Goal: Transaction & Acquisition: Book appointment/travel/reservation

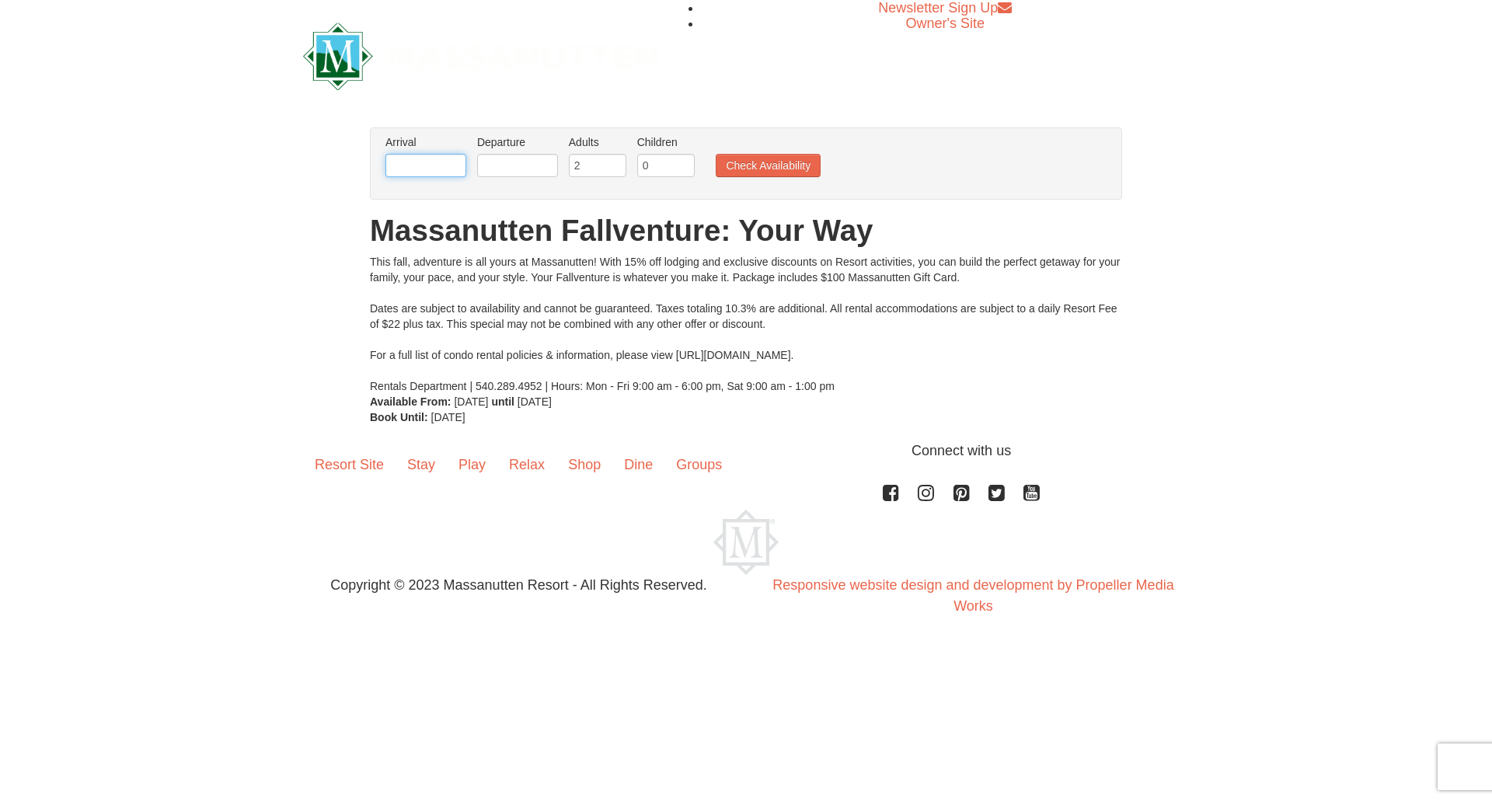
click at [457, 168] on input "text" at bounding box center [425, 165] width 81 height 23
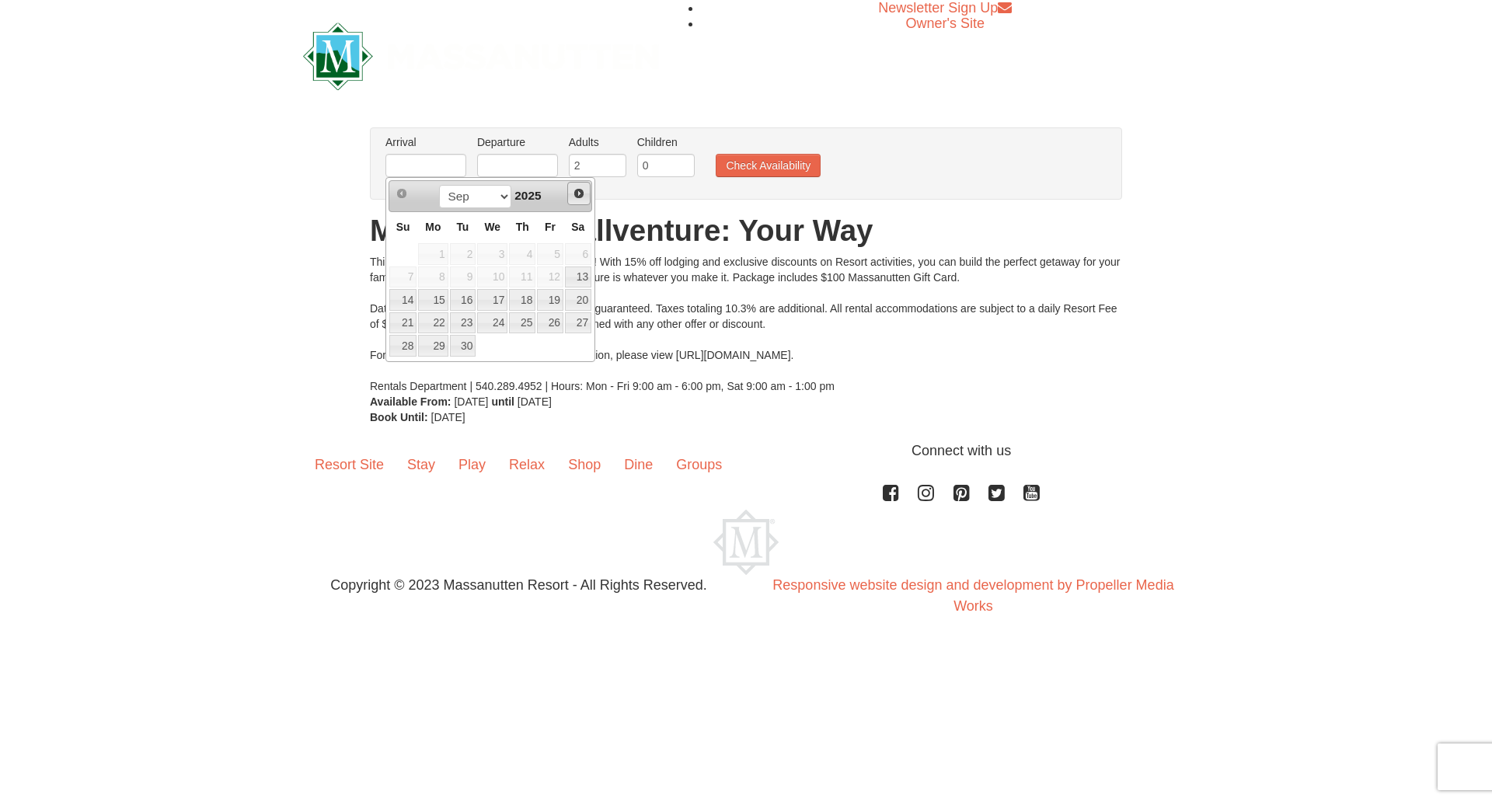
click at [574, 197] on span "Next" at bounding box center [579, 193] width 12 height 12
click at [524, 294] on link "16" at bounding box center [522, 300] width 26 height 22
type input "[DATE]"
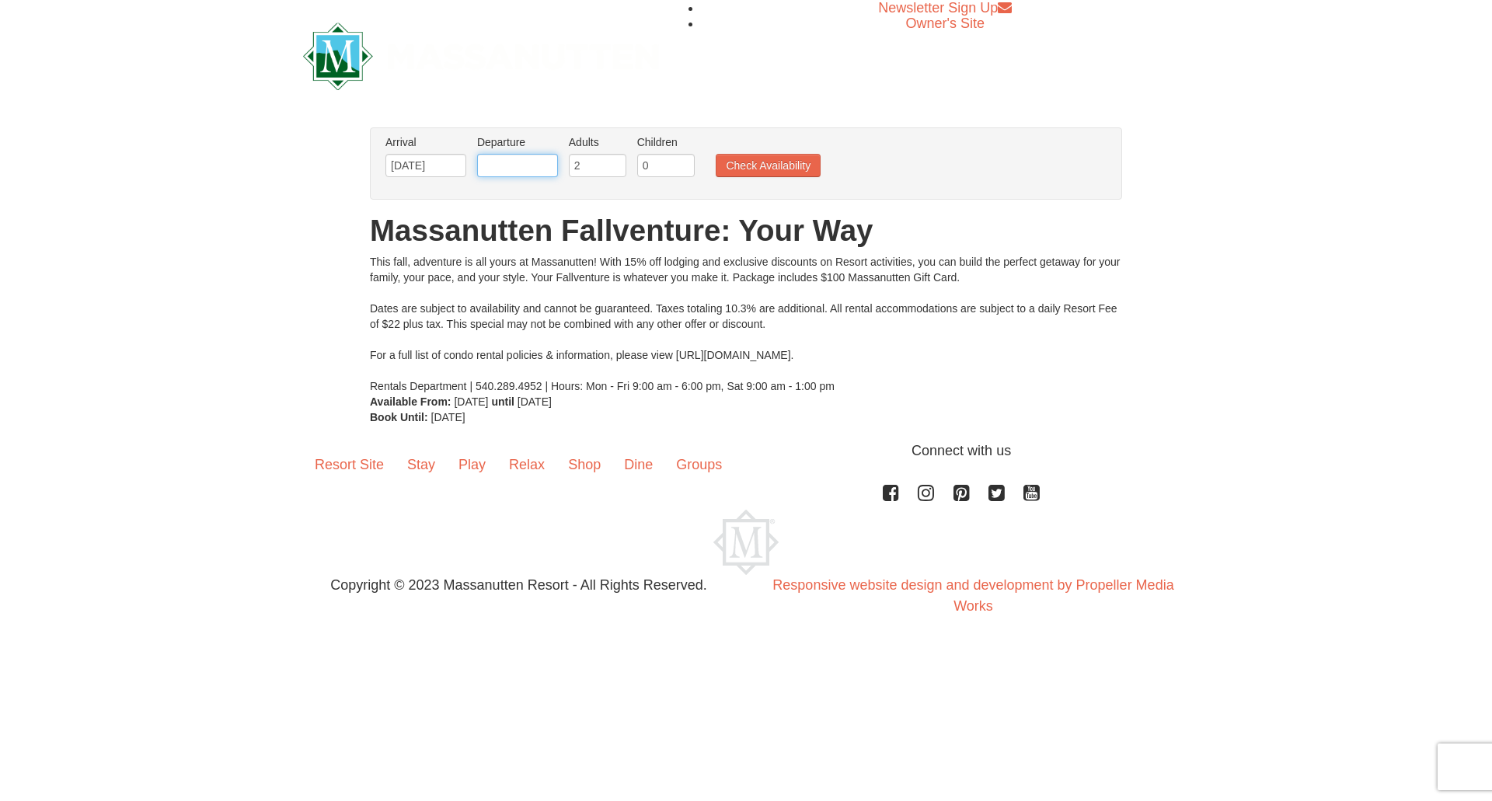
click at [526, 169] on input "text" at bounding box center [517, 165] width 81 height 23
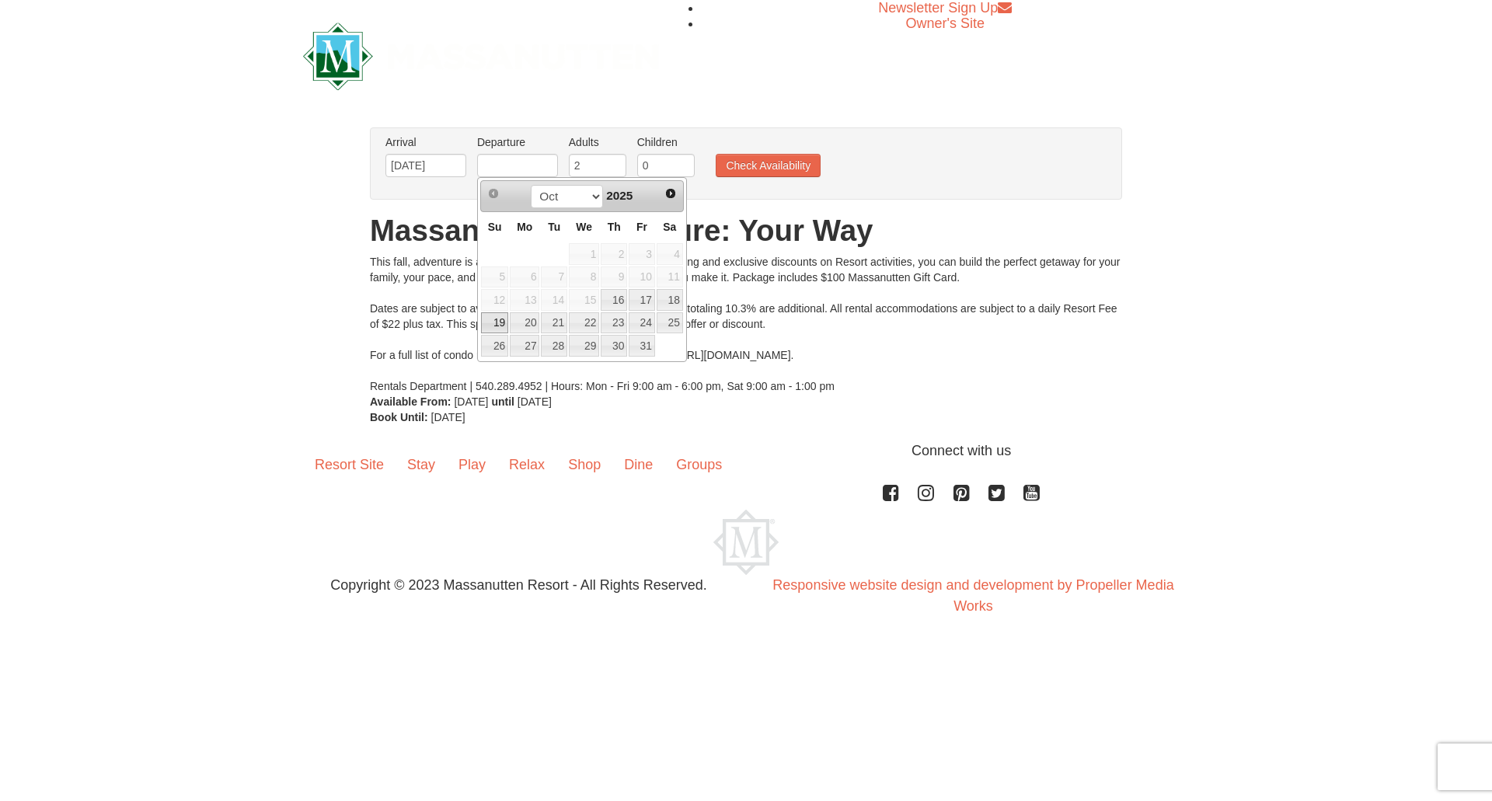
click at [502, 329] on link "19" at bounding box center [494, 323] width 27 height 22
type input "[DATE]"
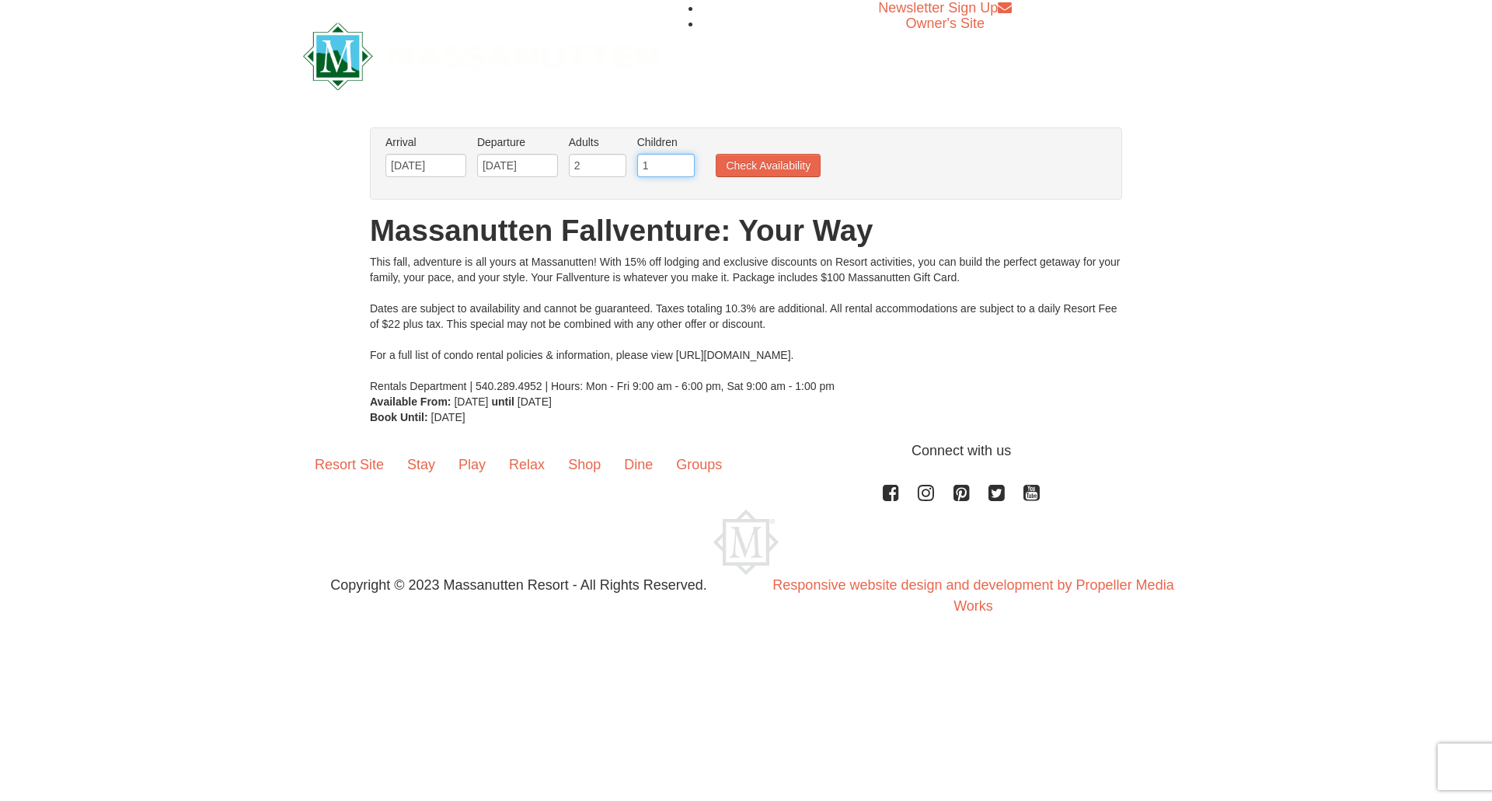
click at [683, 162] on input "1" at bounding box center [666, 165] width 58 height 23
type input "2"
click at [683, 162] on input "2" at bounding box center [666, 165] width 58 height 23
click at [752, 160] on button "Check Availability" at bounding box center [768, 165] width 105 height 23
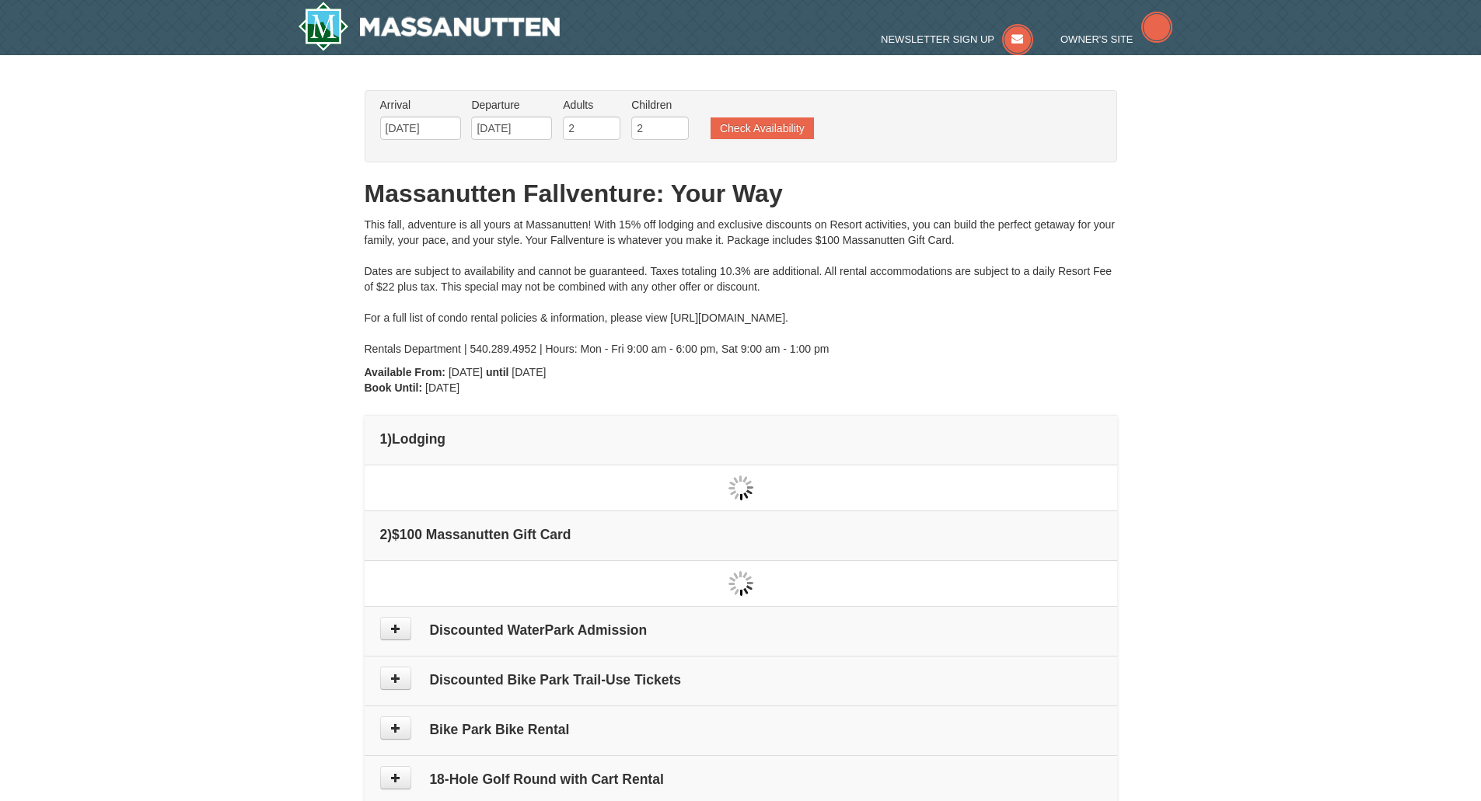
type input "[DATE]"
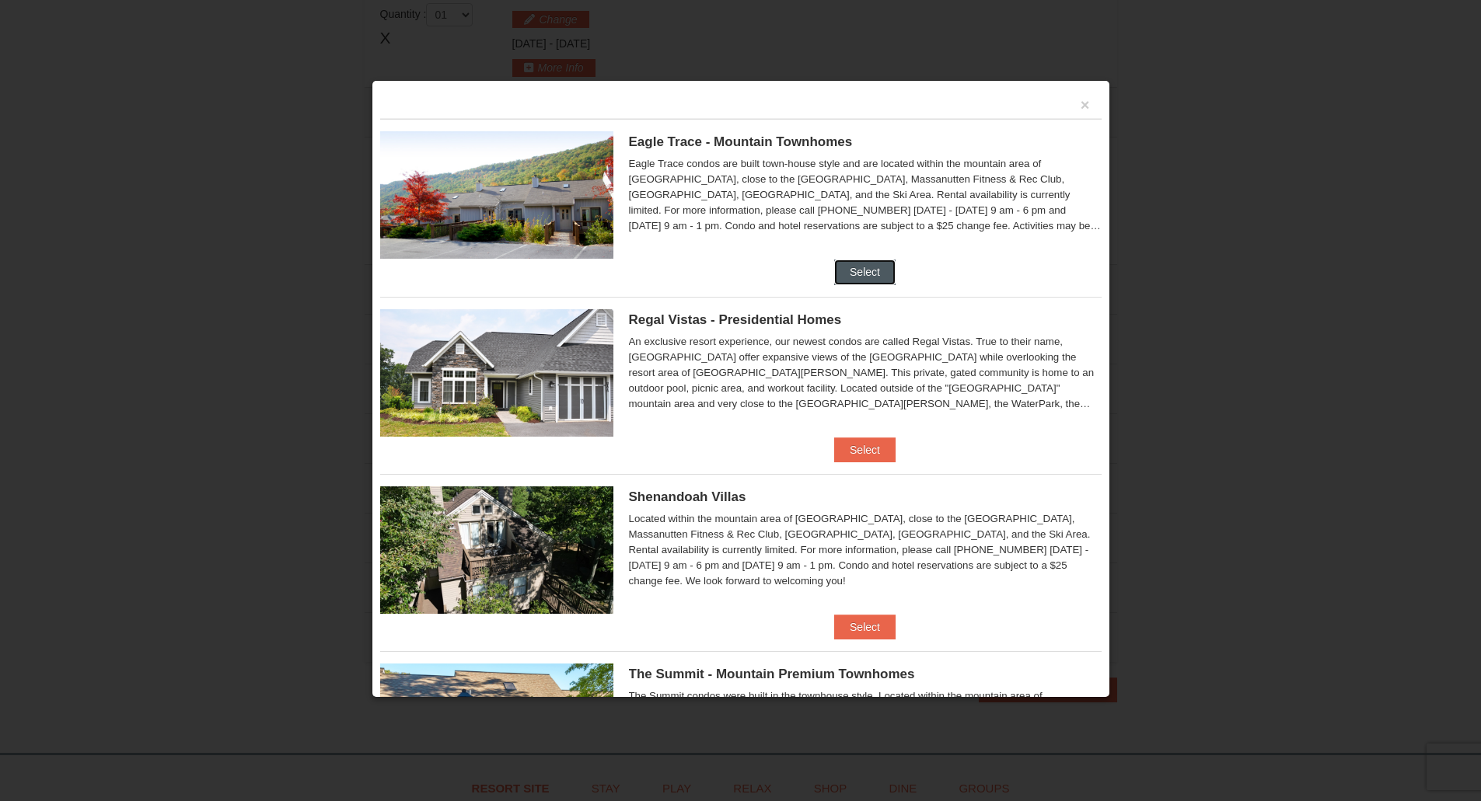
click at [856, 268] on button "Select" at bounding box center [864, 272] width 61 height 25
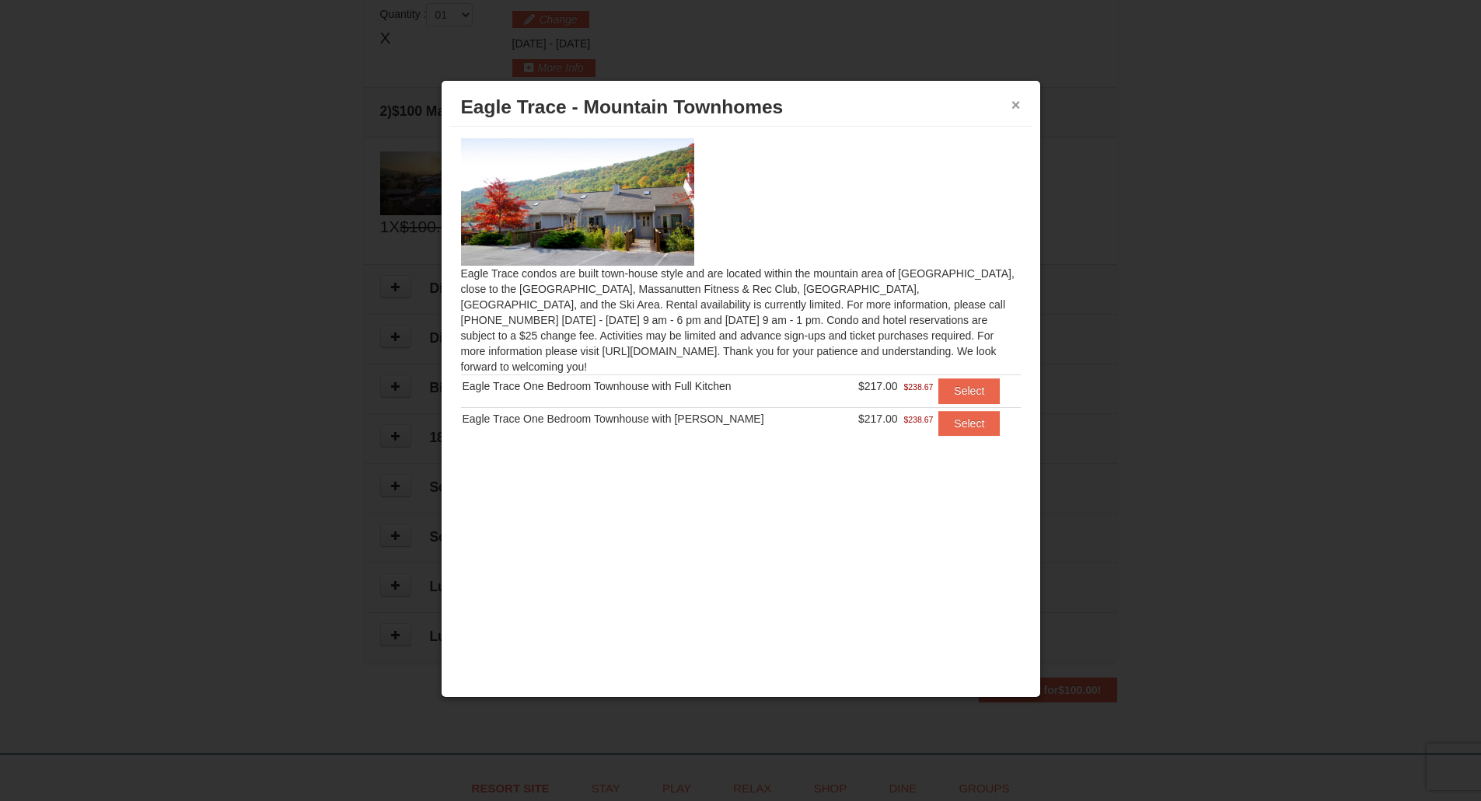
click at [1017, 98] on button "×" at bounding box center [1015, 105] width 9 height 16
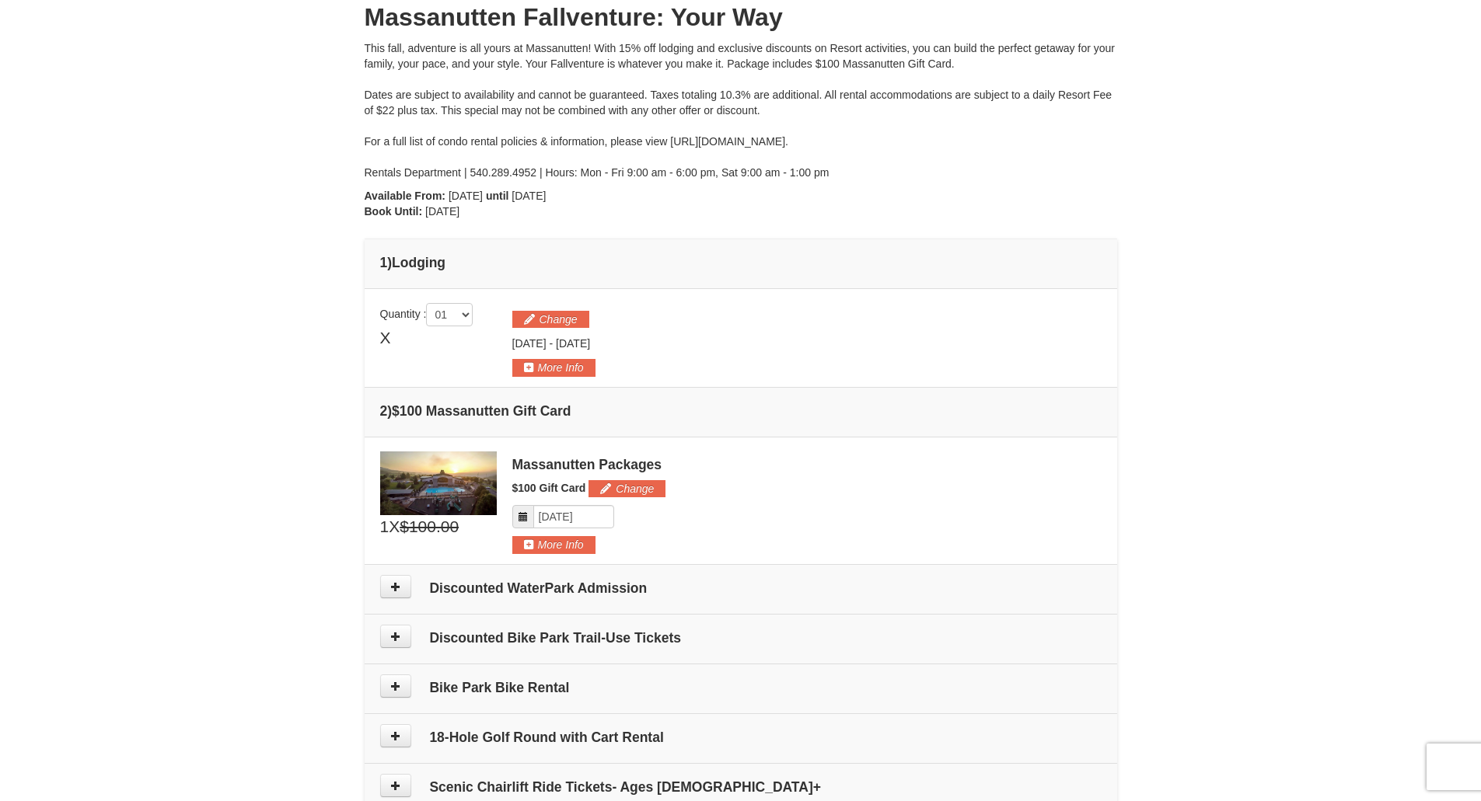
scroll to position [165, 0]
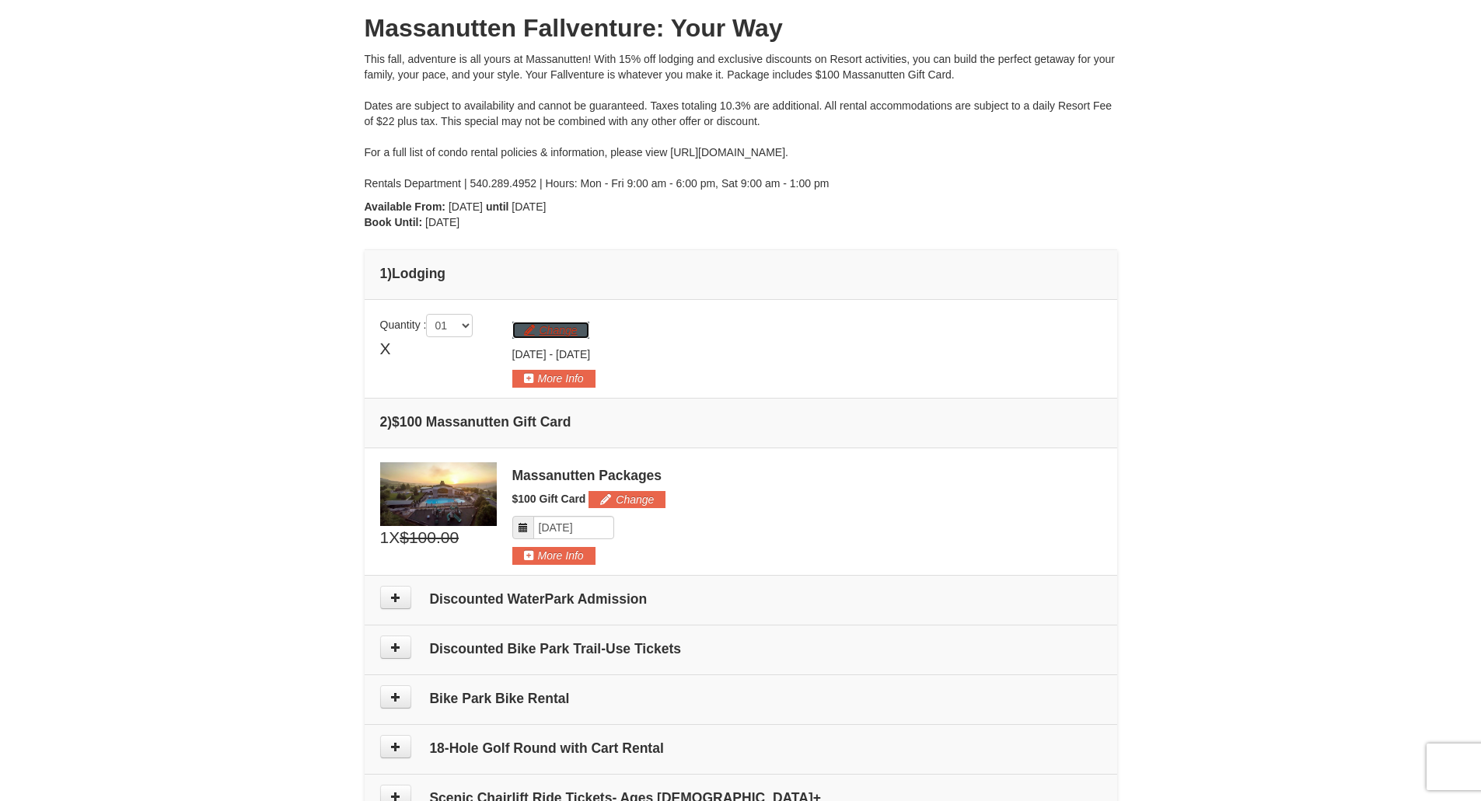
click at [575, 332] on button "Change" at bounding box center [550, 330] width 77 height 17
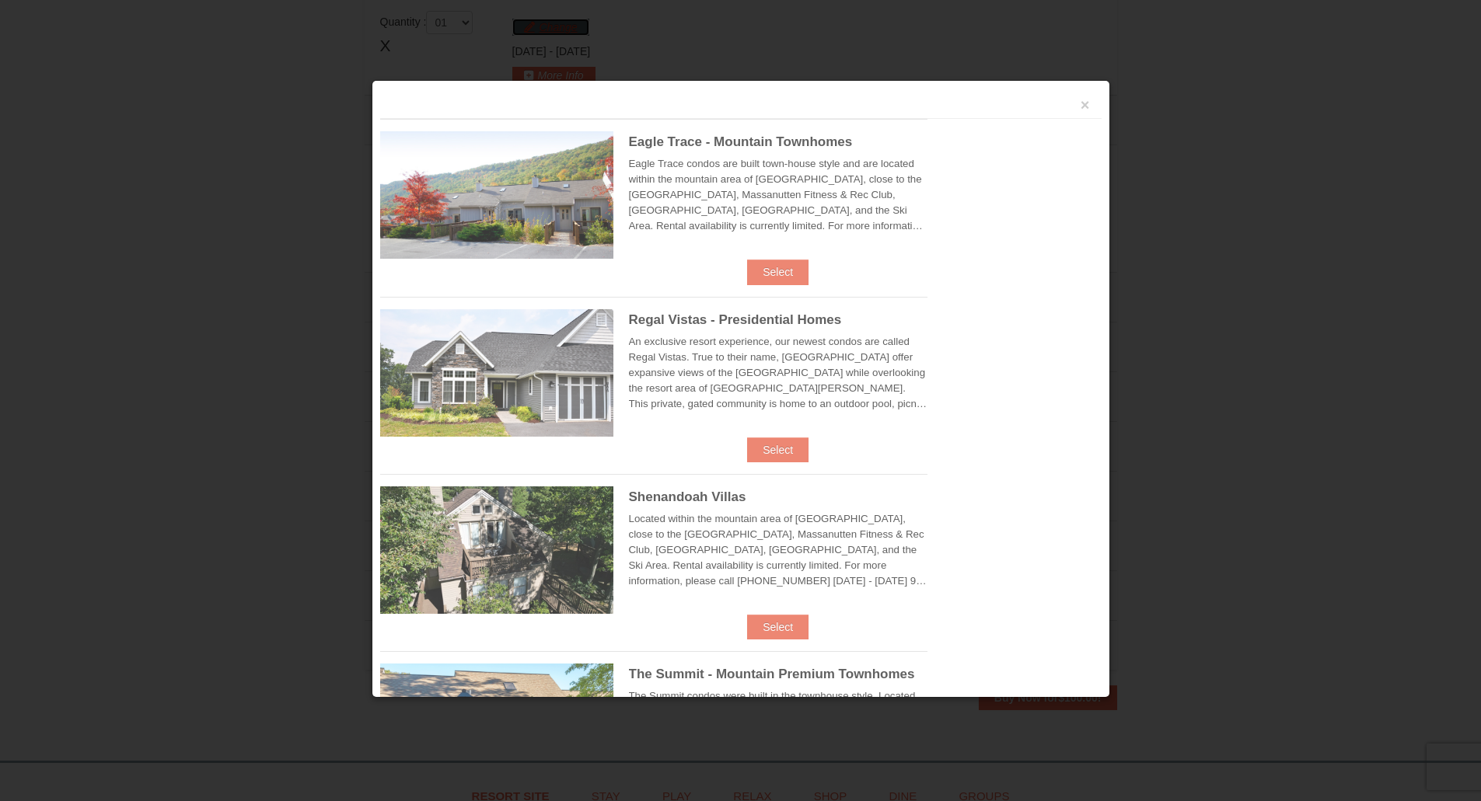
scroll to position [479, 0]
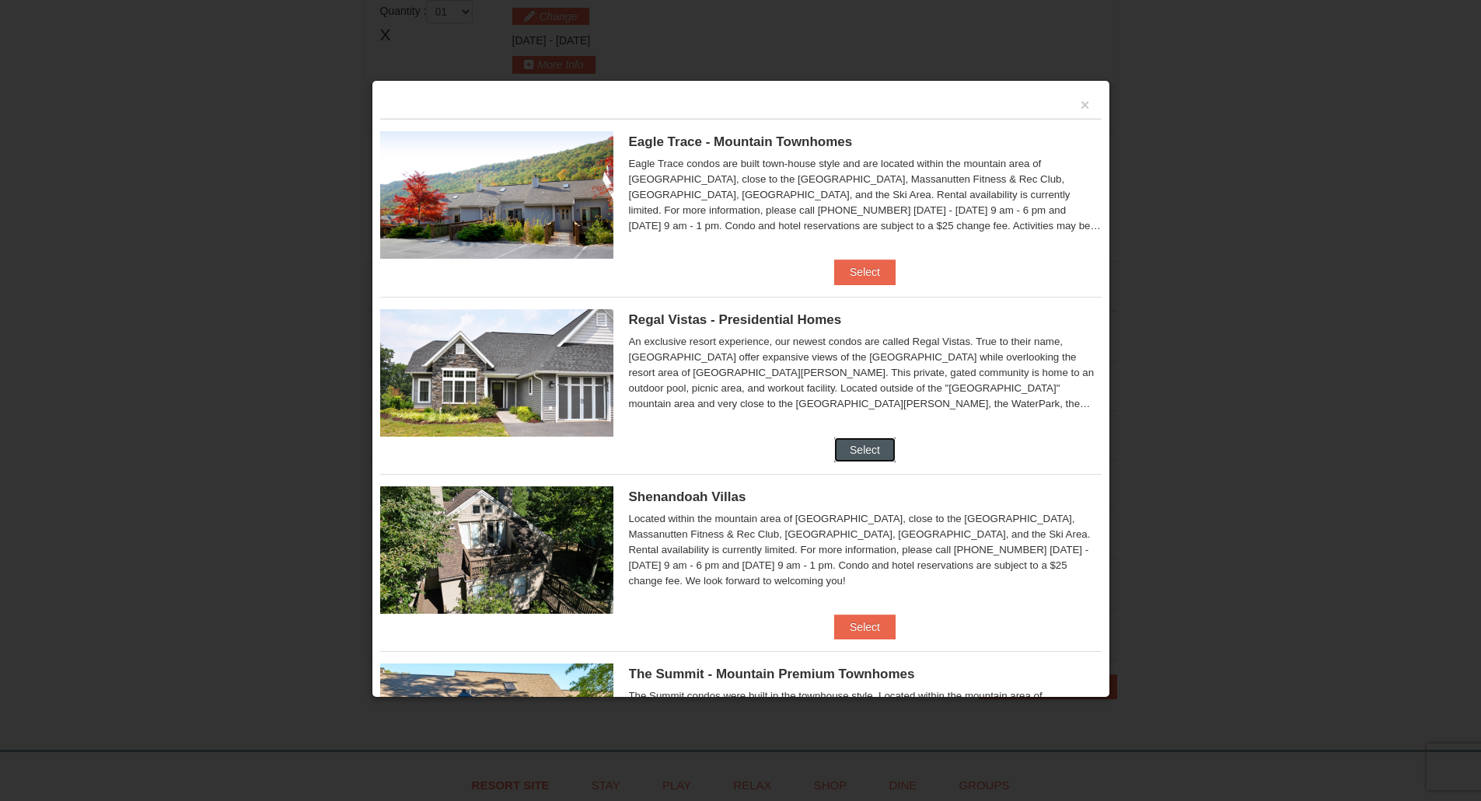
click at [834, 445] on button "Select" at bounding box center [864, 450] width 61 height 25
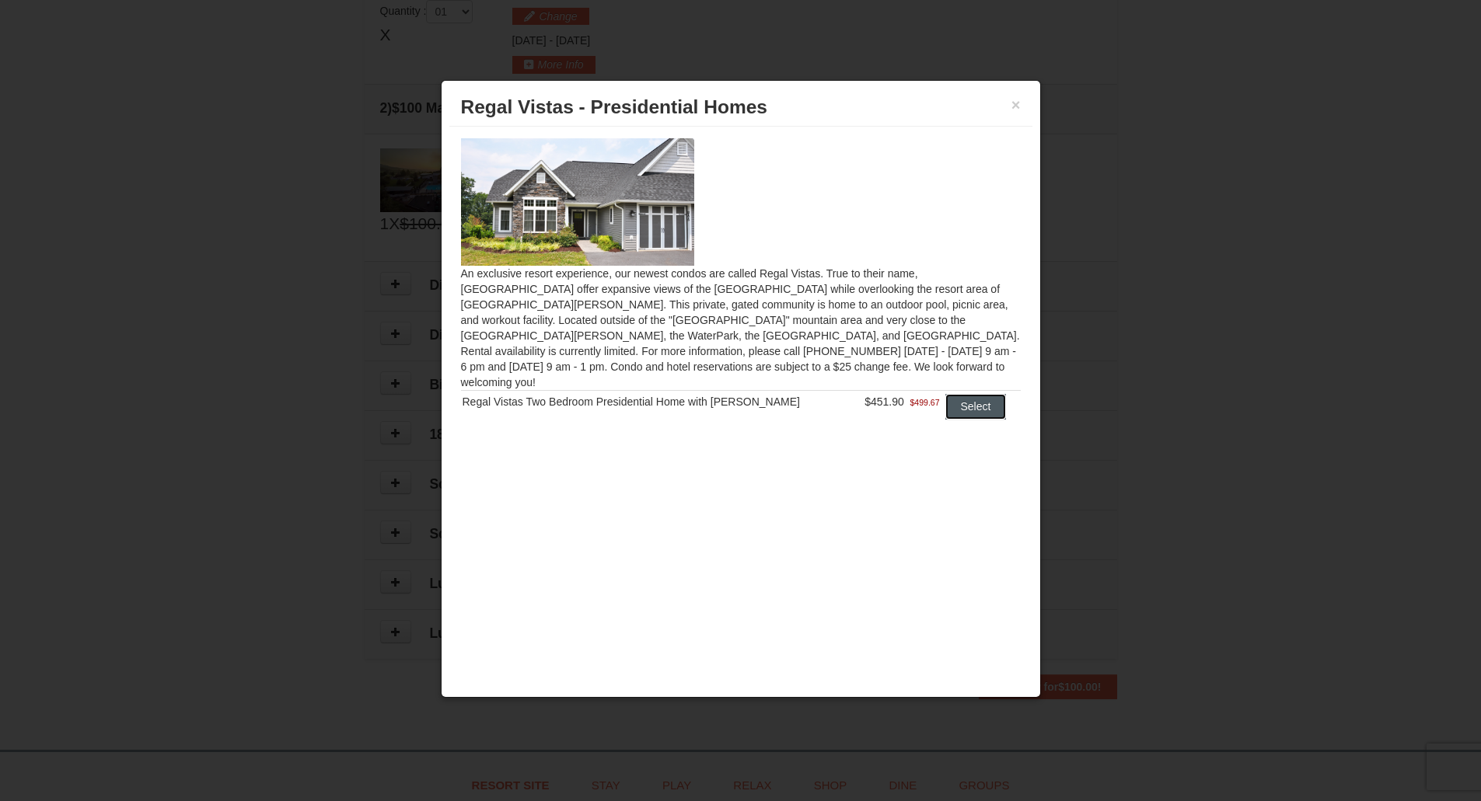
click at [982, 395] on button "Select" at bounding box center [975, 406] width 61 height 25
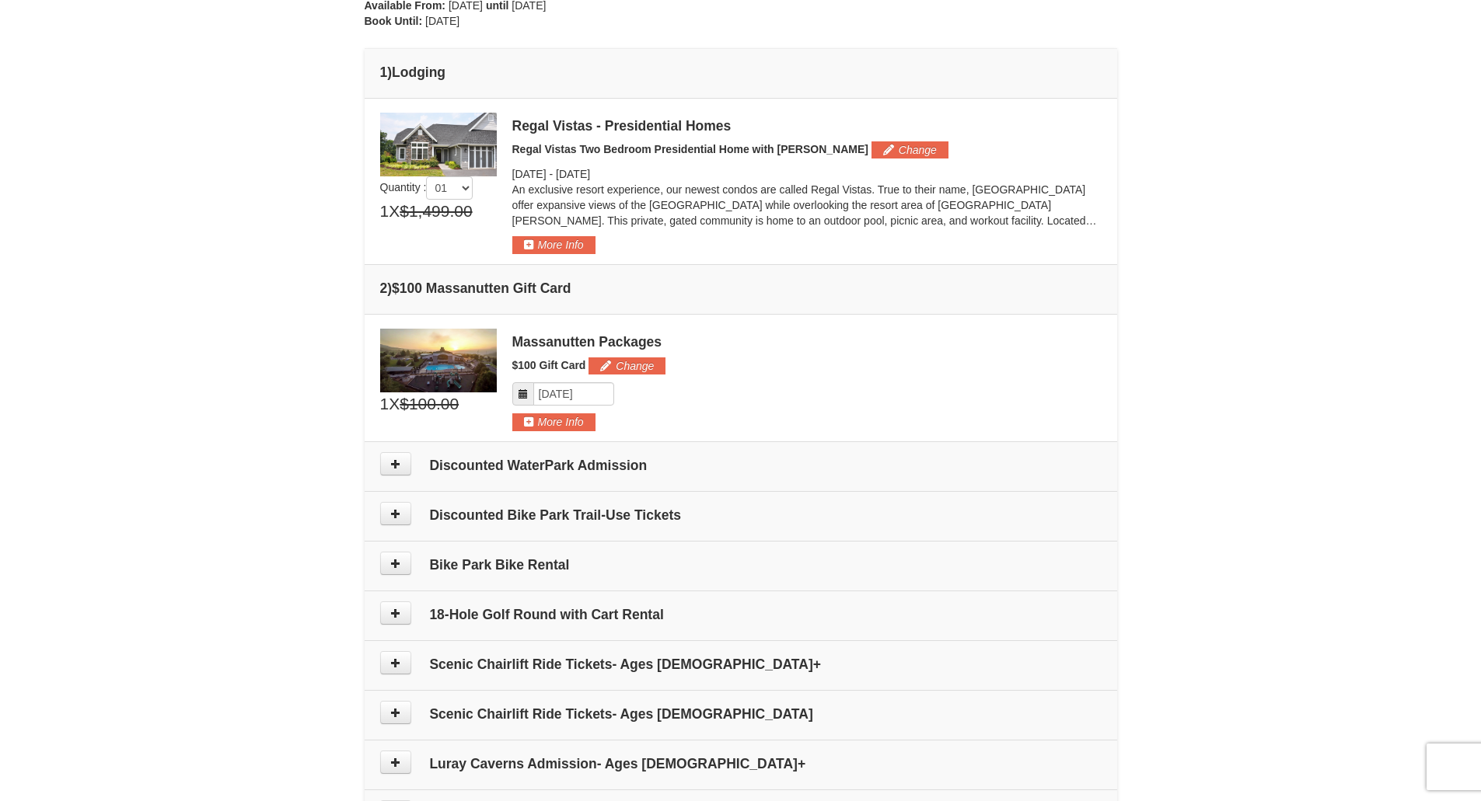
scroll to position [401, 0]
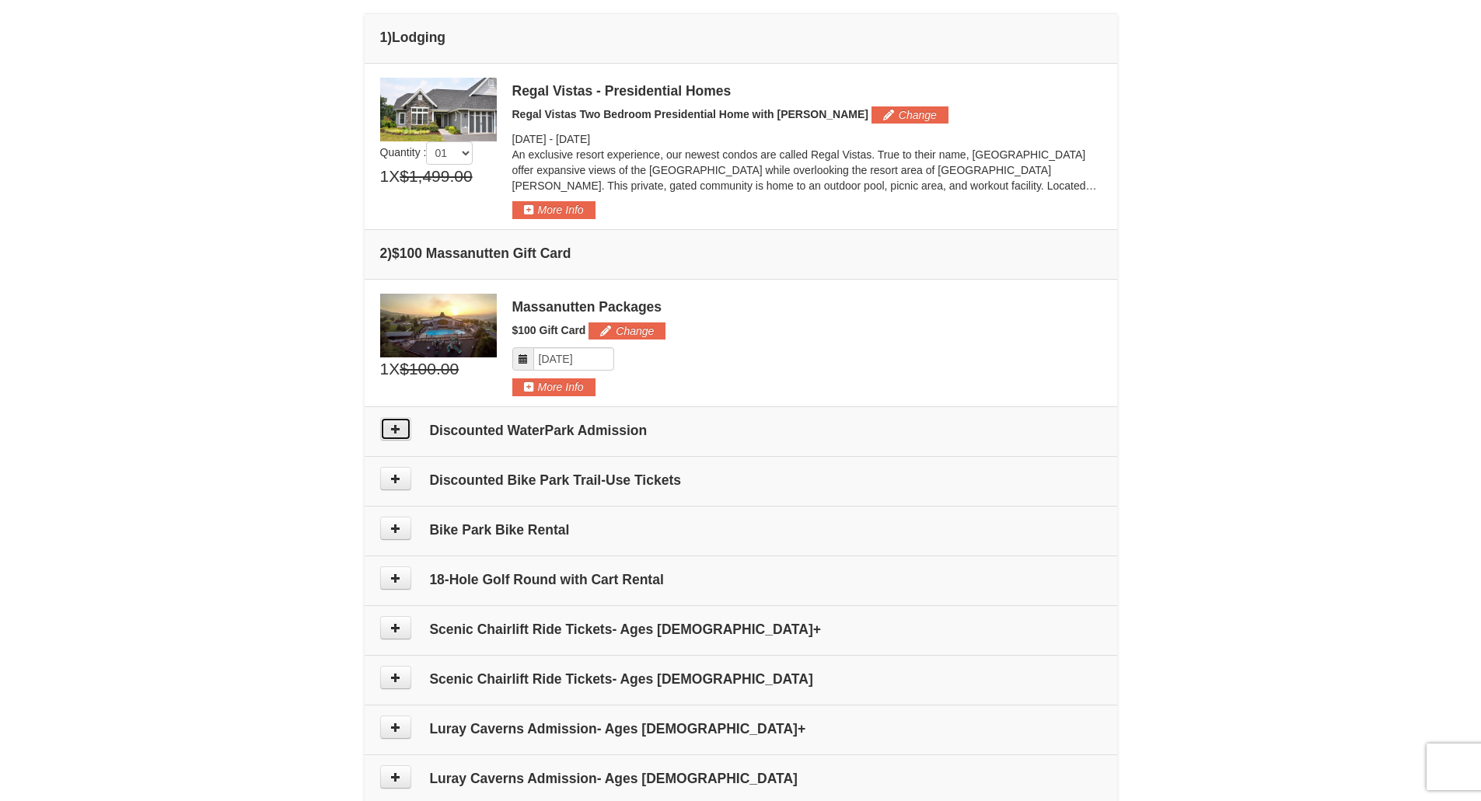
click at [402, 427] on button at bounding box center [395, 428] width 31 height 23
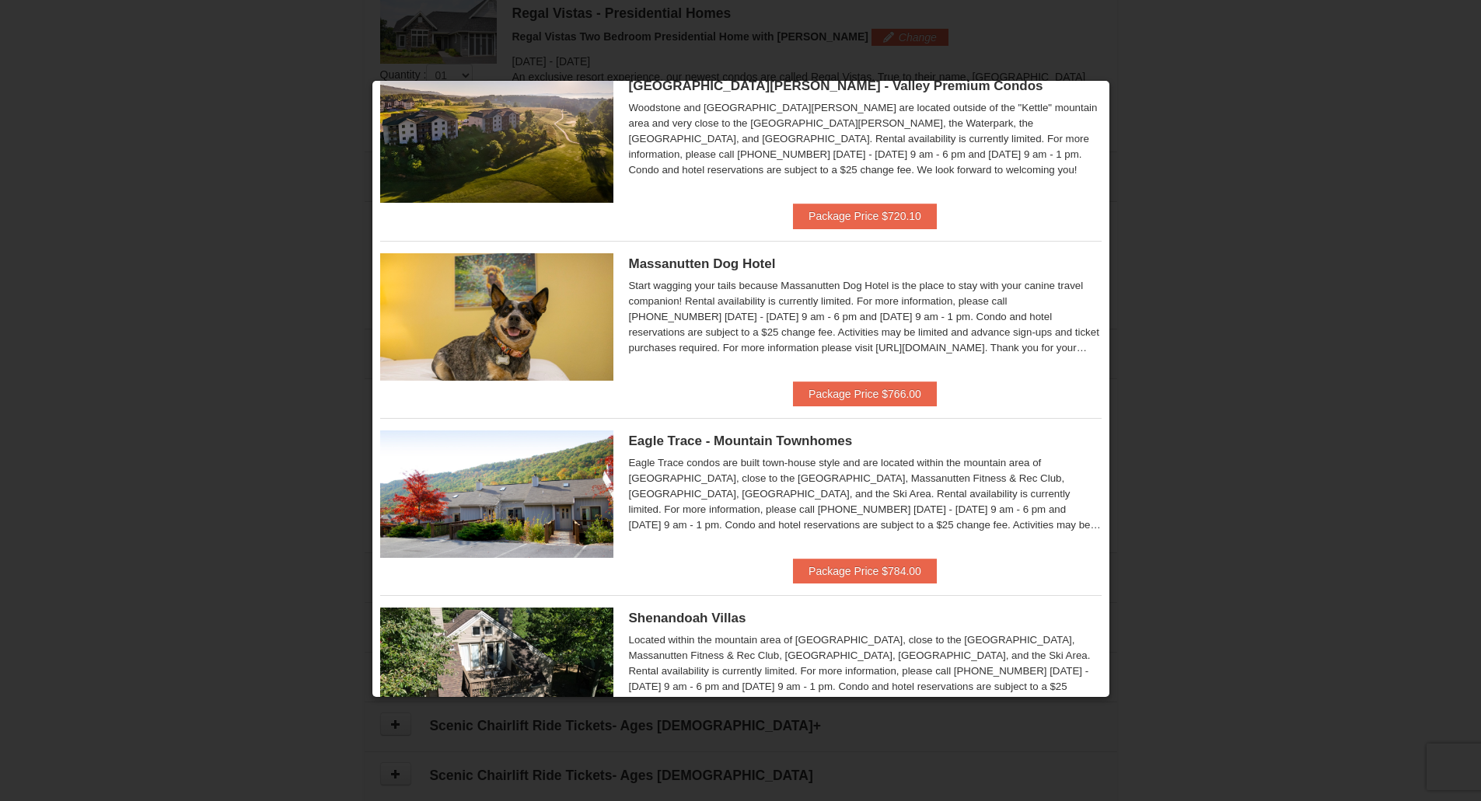
scroll to position [0, 0]
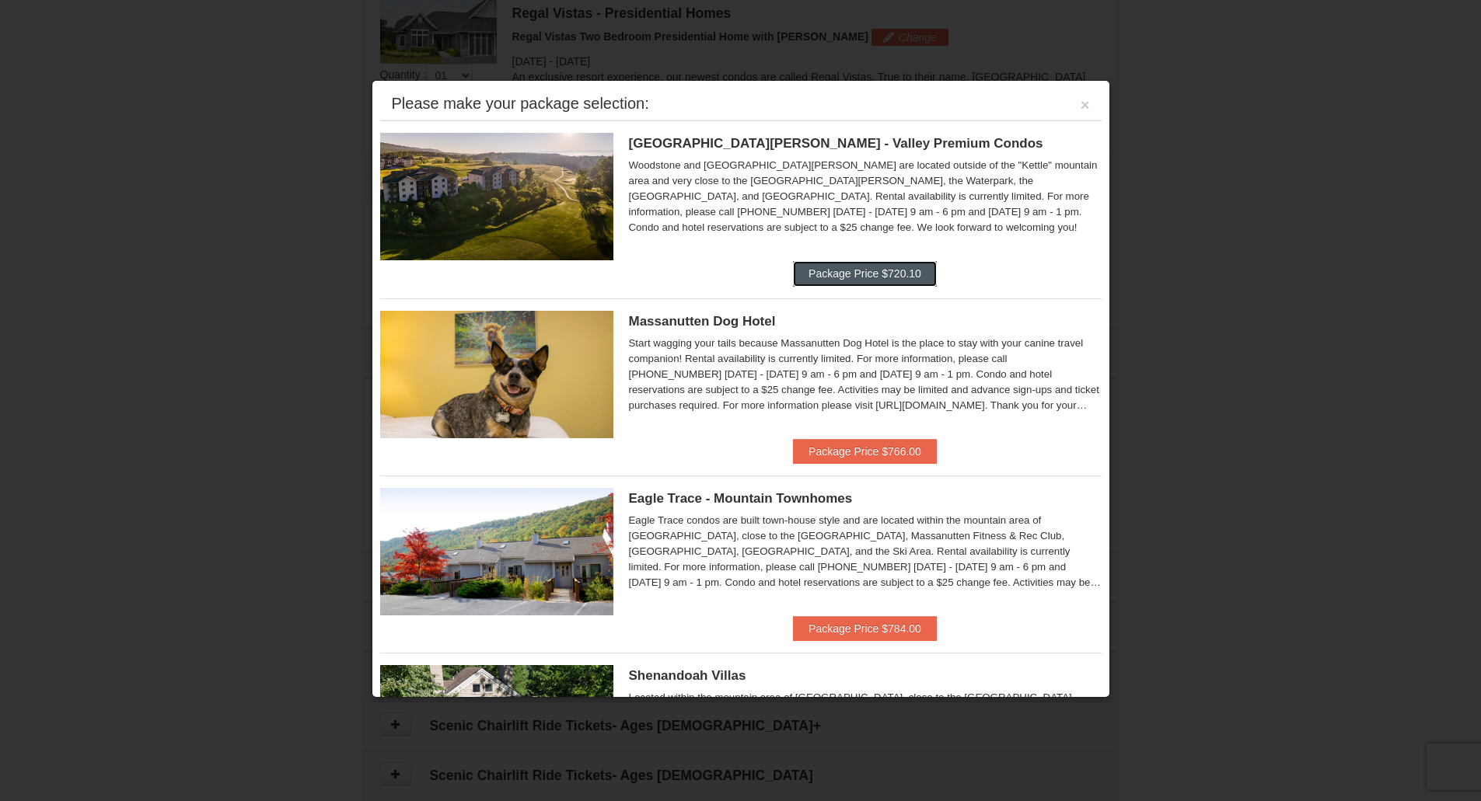
click at [822, 268] on button "Package Price $720.10" at bounding box center [865, 273] width 144 height 25
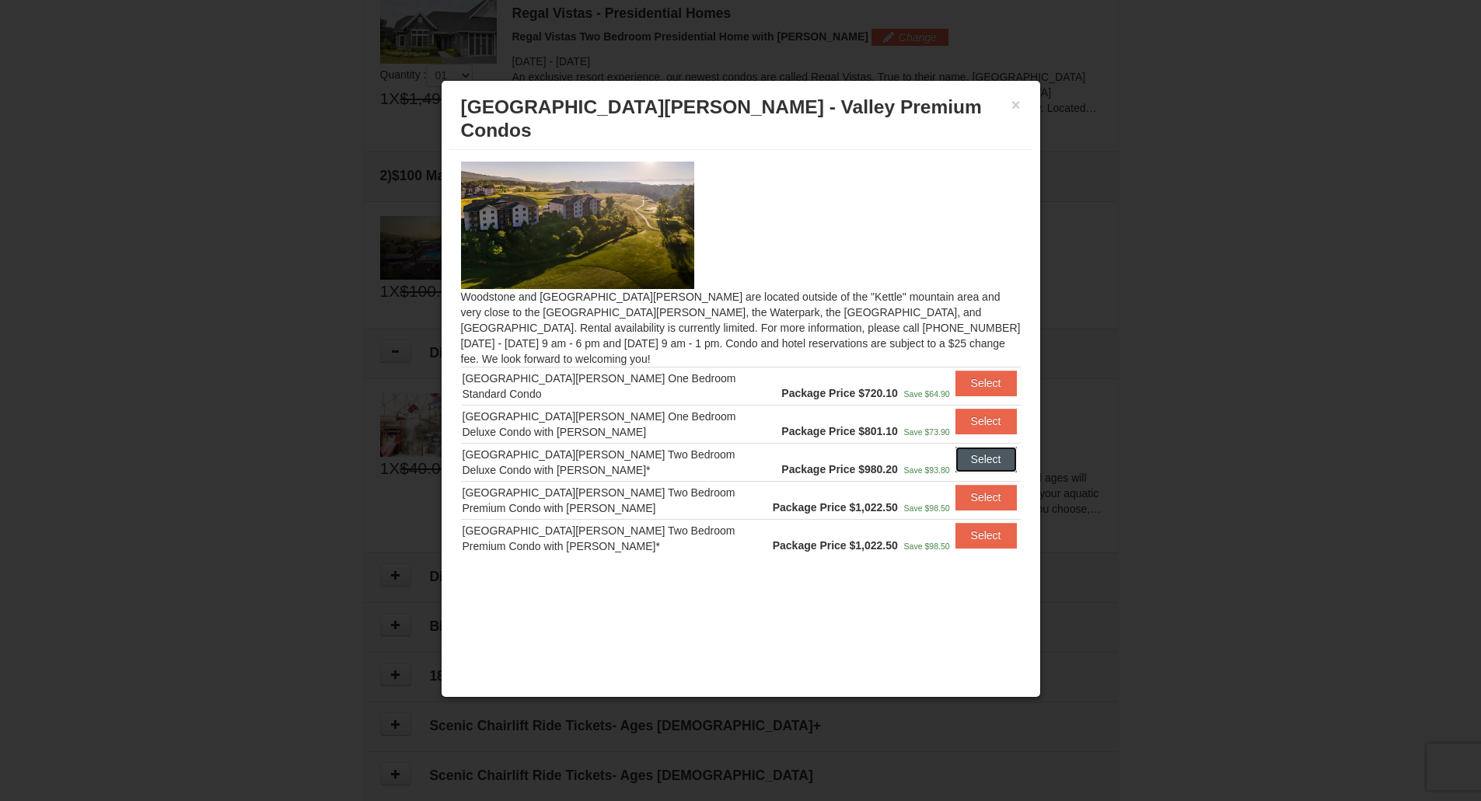
click at [979, 447] on button "Select" at bounding box center [985, 459] width 61 height 25
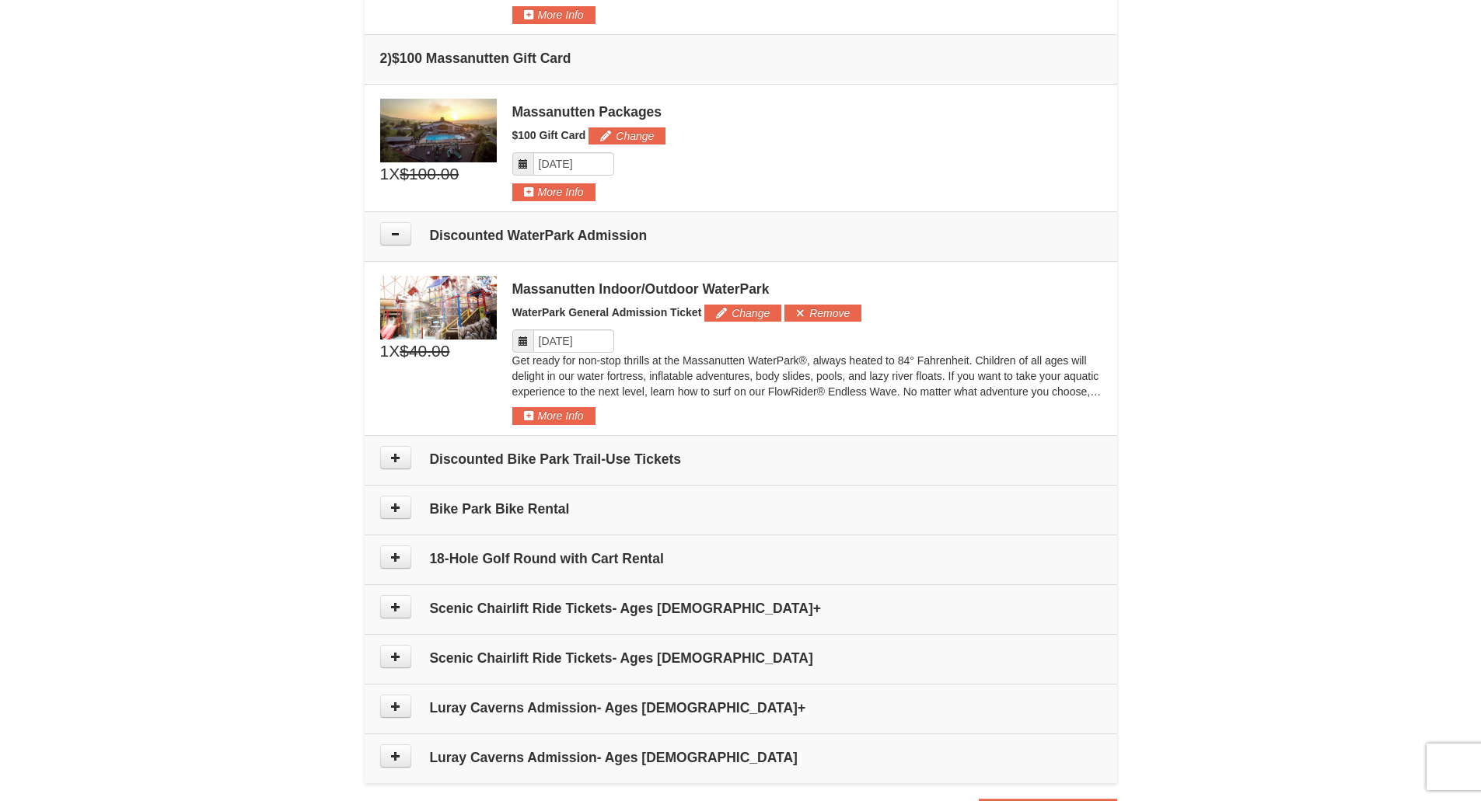
scroll to position [634, 0]
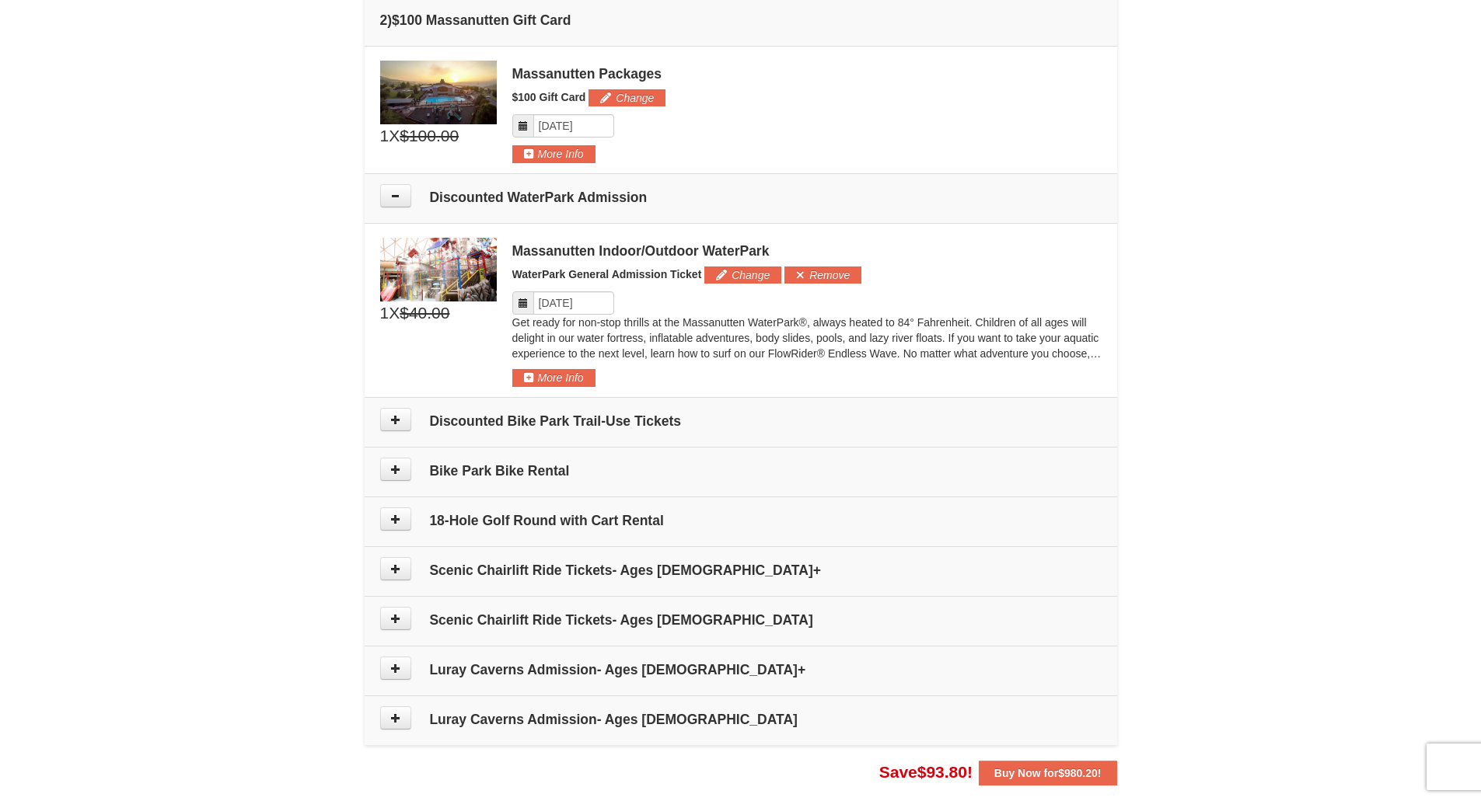
click at [524, 302] on icon at bounding box center [523, 303] width 11 height 11
click at [592, 311] on input "Please format dates MM/DD/YYYY" at bounding box center [573, 302] width 81 height 23
click at [726, 435] on link "18" at bounding box center [725, 438] width 26 height 22
type input "[DATE]"
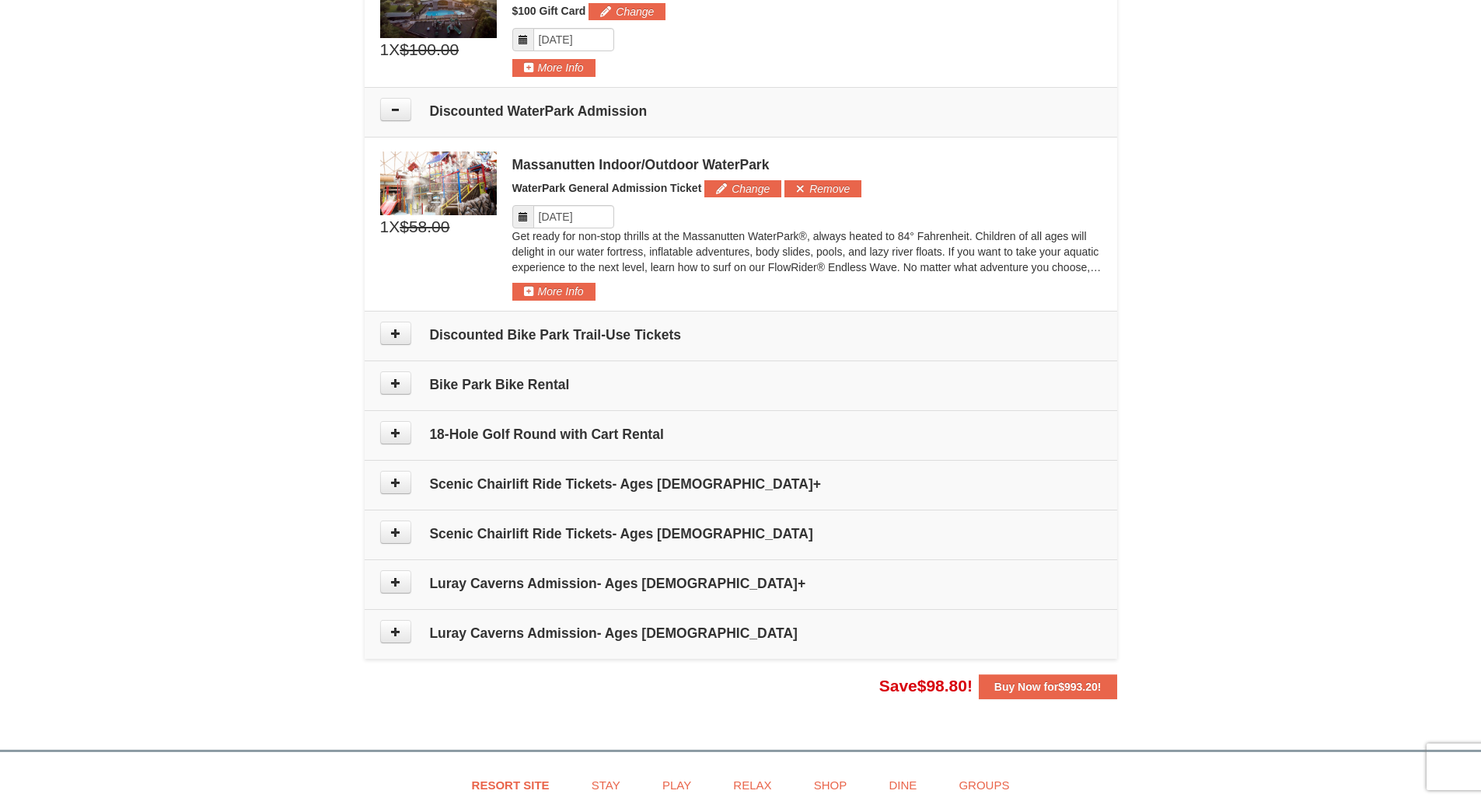
scroll to position [699, 0]
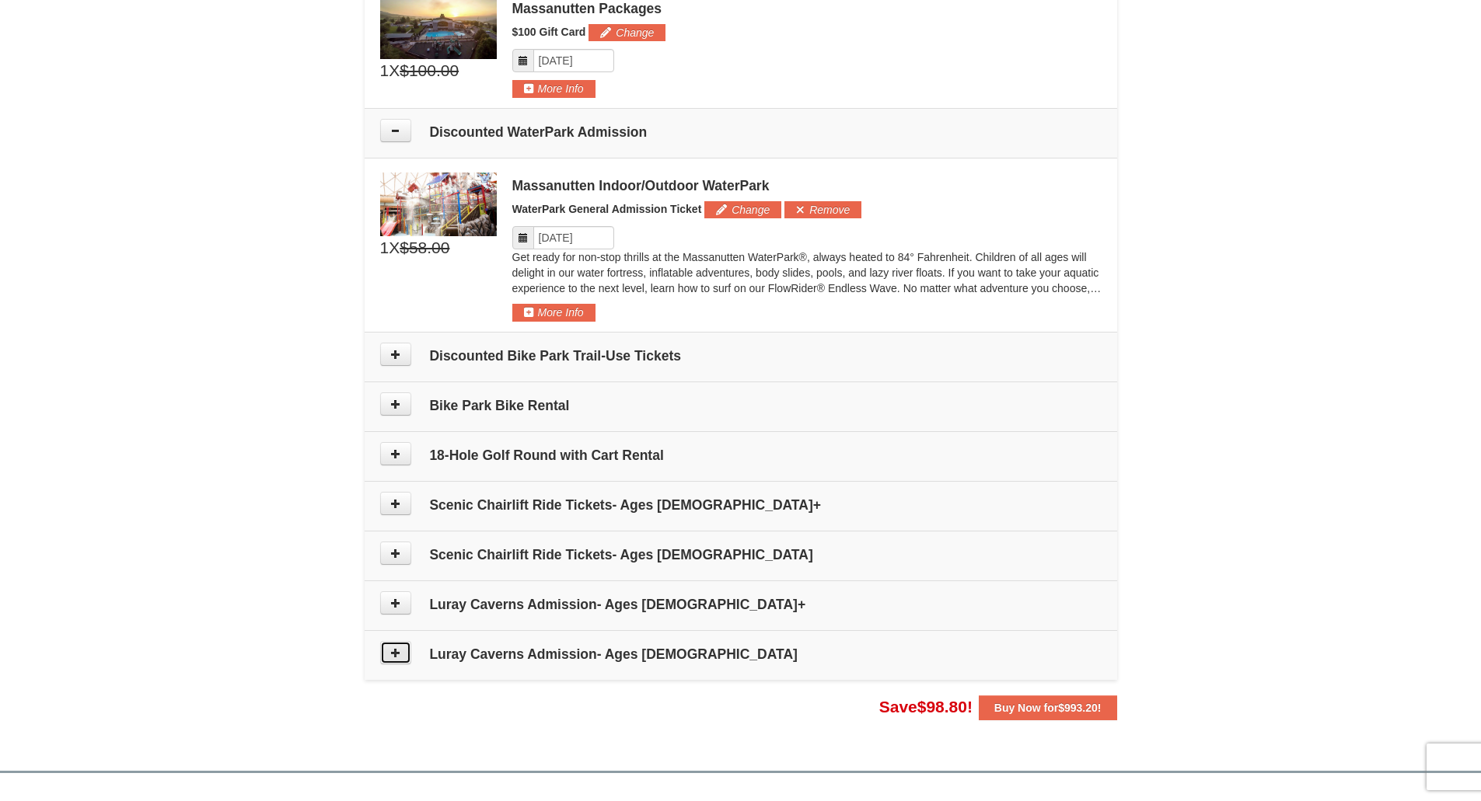
click at [403, 657] on button at bounding box center [395, 652] width 31 height 23
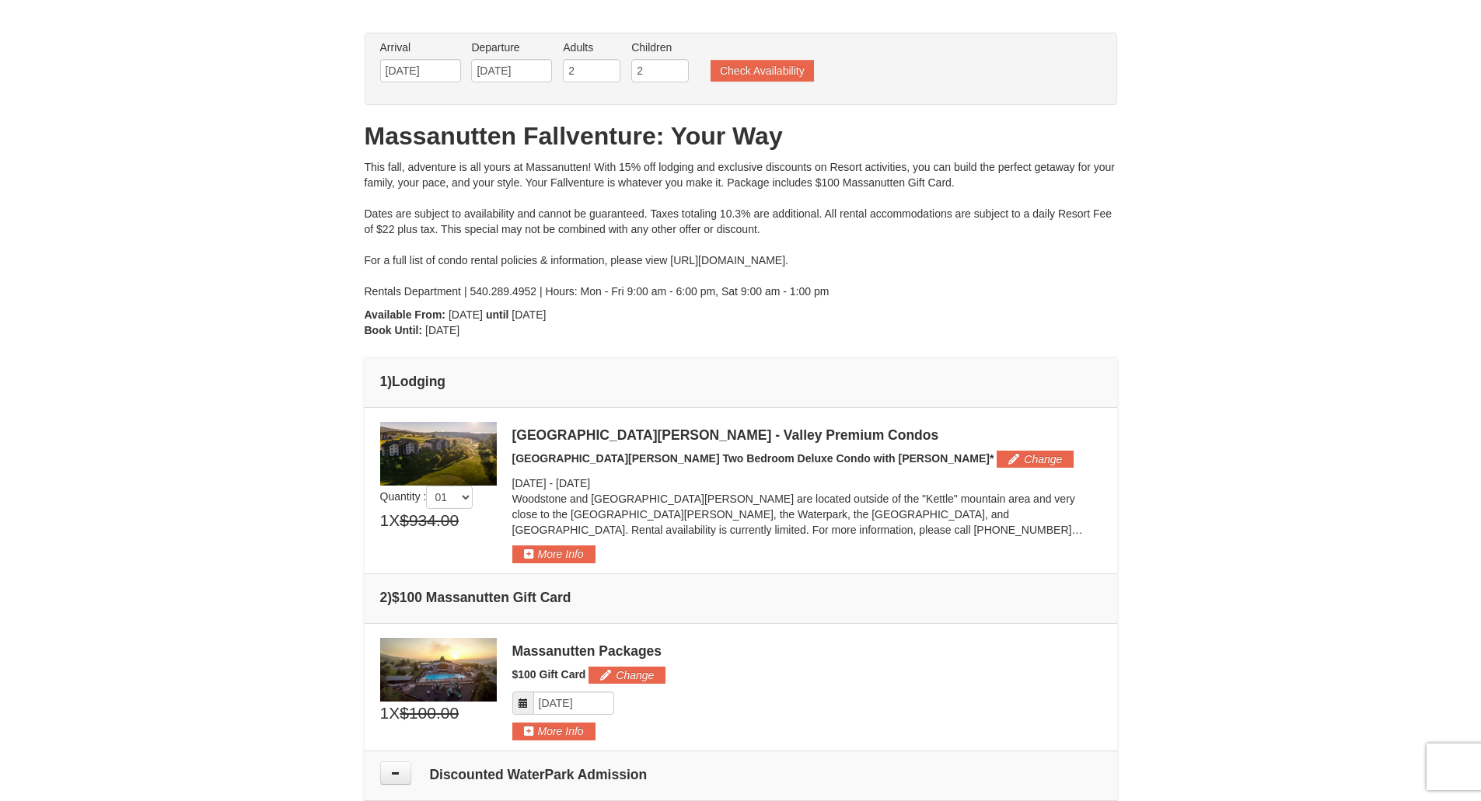
scroll to position [0, 0]
